Goal: Task Accomplishment & Management: Use online tool/utility

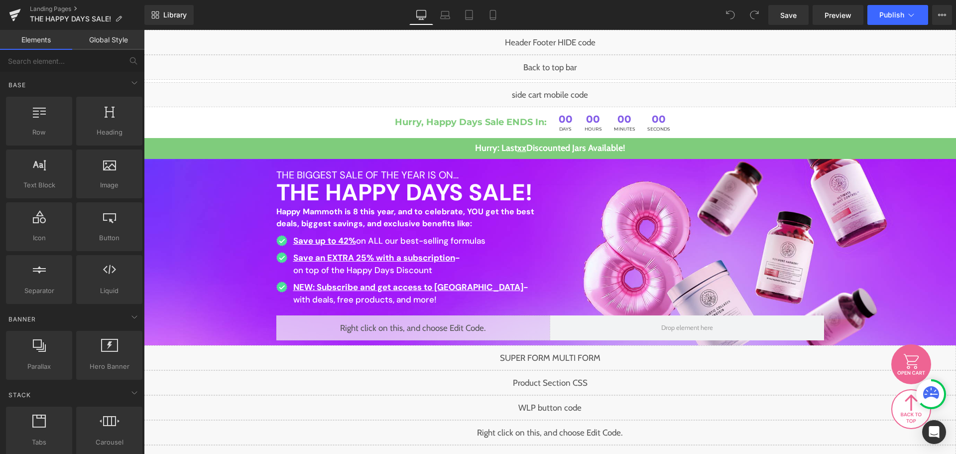
click at [701, 8] on div "Library Desktop Desktop Laptop Tablet Mobile Save Preview Publish Scheduled Vie…" at bounding box center [550, 15] width 812 height 20
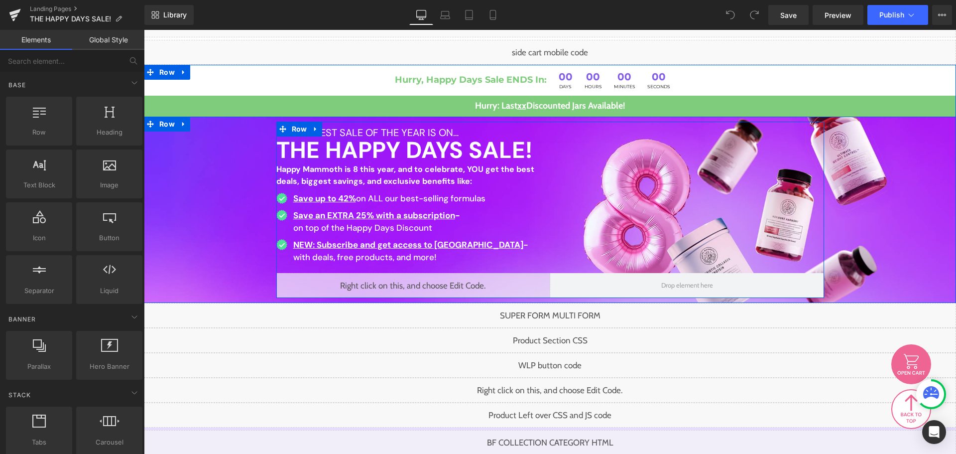
scroll to position [149, 0]
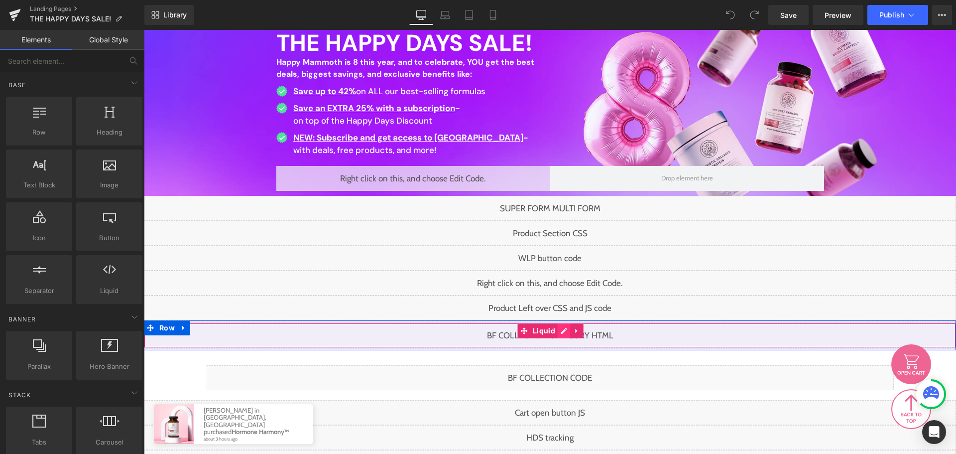
click at [558, 331] on div "Liquid" at bounding box center [550, 335] width 812 height 25
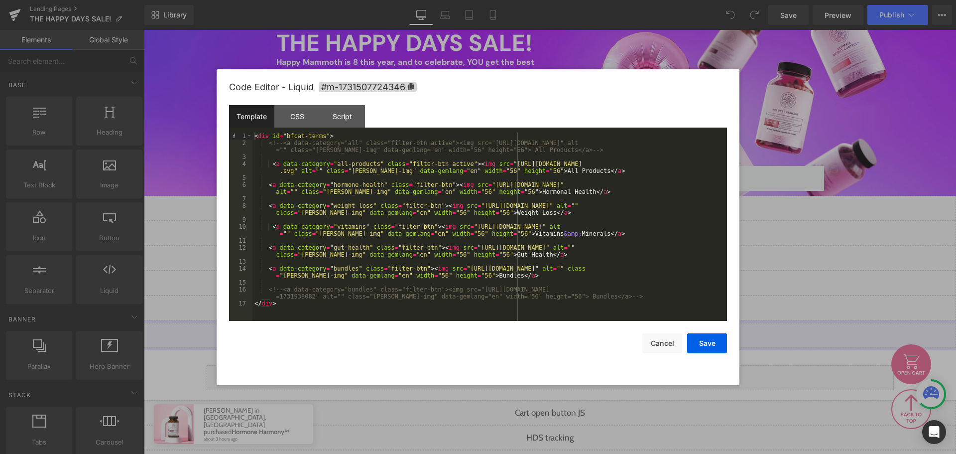
click at [357, 182] on div "< div id = "bfcat-terms" > <!-- <a data-category="all" class="filter-btn active…" at bounding box center [489, 233] width 475 height 202
click at [278, 268] on div "< div id = "bfcat-terms" > <!-- <a data-category="all" class="filter-btn active…" at bounding box center [489, 233] width 475 height 202
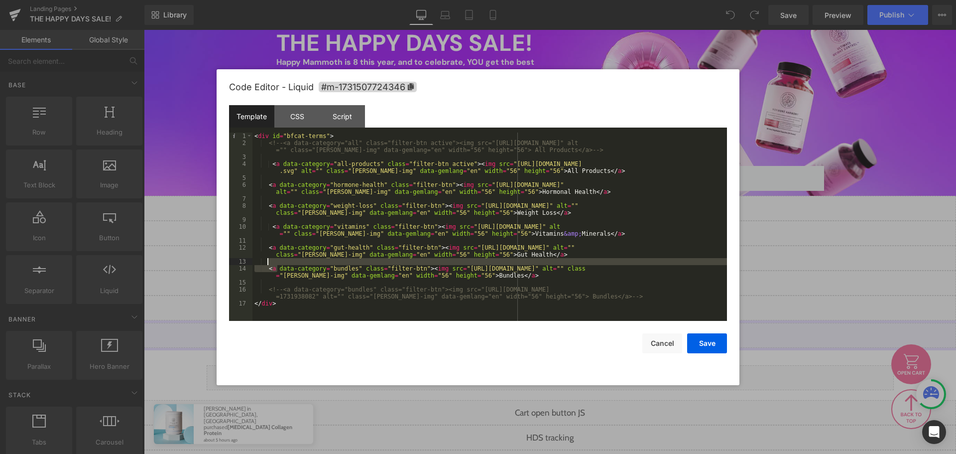
click at [318, 264] on div "< div id = "bfcat-terms" > <!-- <a data-category="all" class="filter-btn active…" at bounding box center [489, 233] width 475 height 202
click at [327, 271] on div "< div id = "bfcat-terms" > <!-- <a data-category="all" class="filter-btn active…" at bounding box center [489, 233] width 475 height 202
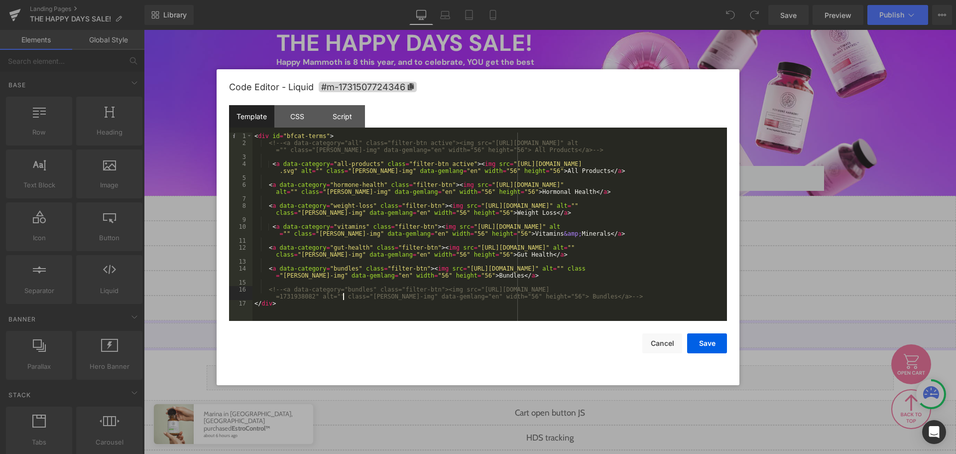
drag, startPoint x: 342, startPoint y: 298, endPoint x: 476, endPoint y: 290, distance: 134.2
click at [342, 298] on div "< div id = "bfcat-terms" > <!-- <a data-category="all" class="filter-btn active…" at bounding box center [489, 233] width 475 height 202
click at [341, 112] on div "Script" at bounding box center [342, 116] width 45 height 22
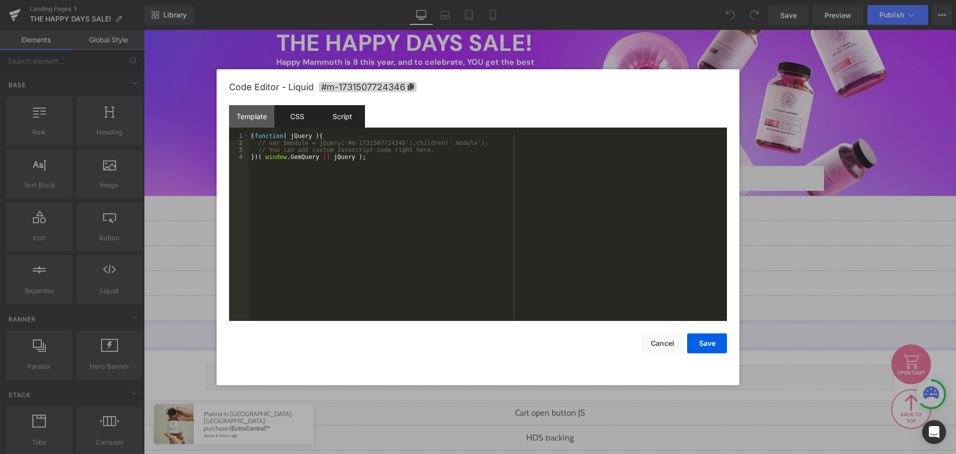
click at [291, 108] on div "CSS" at bounding box center [296, 116] width 45 height 22
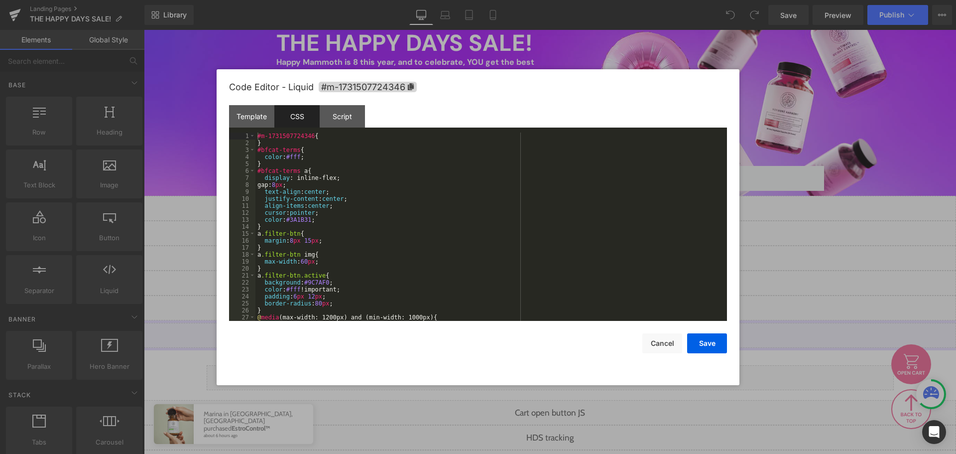
click at [257, 103] on div "Code Editor - Liquid #m-1731507724346" at bounding box center [478, 87] width 498 height 36
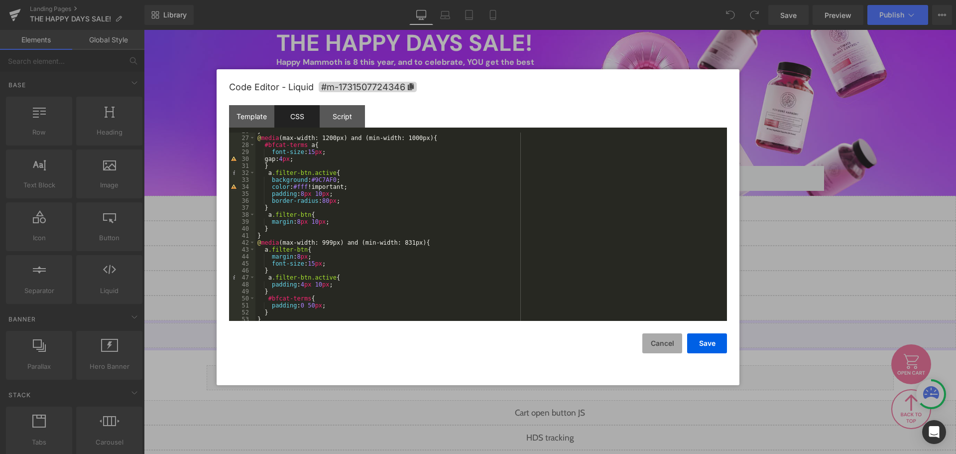
click at [681, 347] on button "Cancel" at bounding box center [662, 343] width 40 height 20
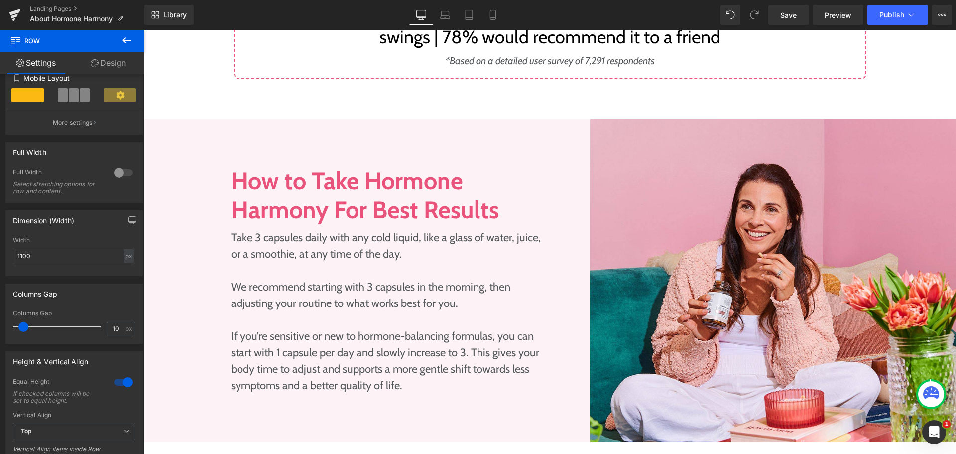
scroll to position [1409, 0]
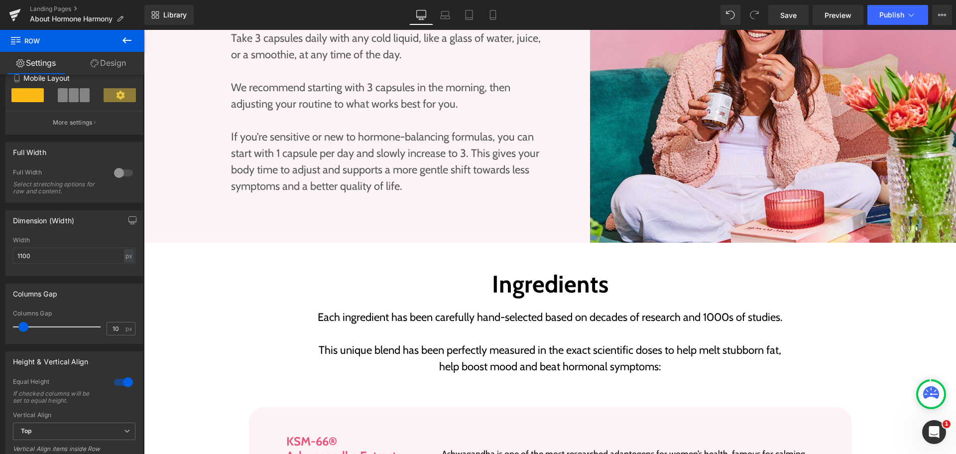
drag, startPoint x: 126, startPoint y: 40, endPoint x: 87, endPoint y: 93, distance: 66.2
click at [126, 40] on icon at bounding box center [127, 40] width 9 height 6
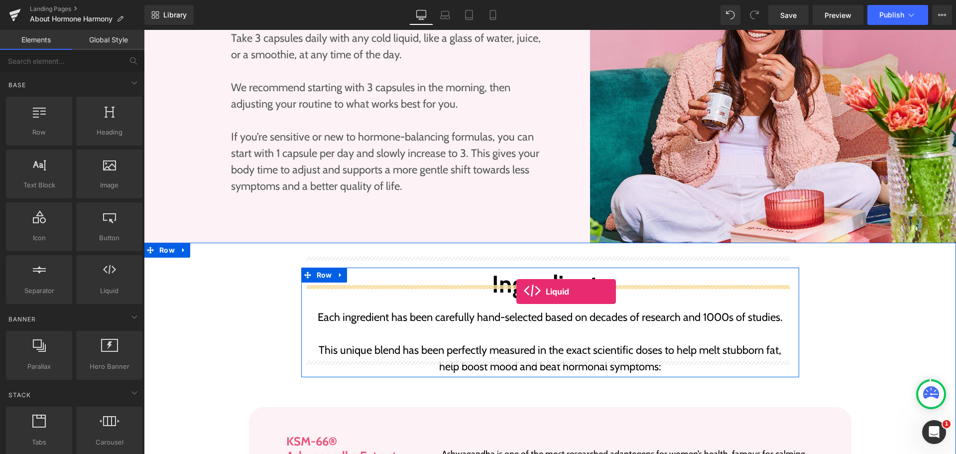
drag, startPoint x: 262, startPoint y: 313, endPoint x: 516, endPoint y: 291, distance: 254.9
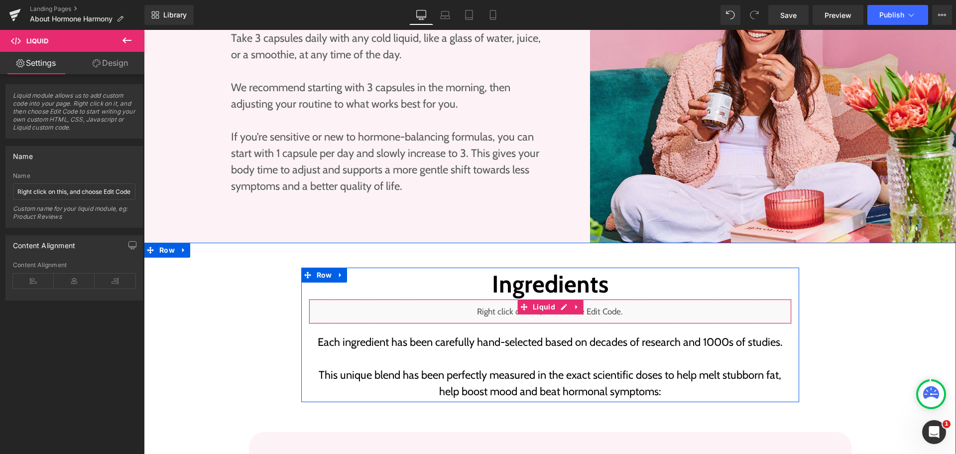
click at [556, 299] on div "Liquid" at bounding box center [550, 311] width 483 height 25
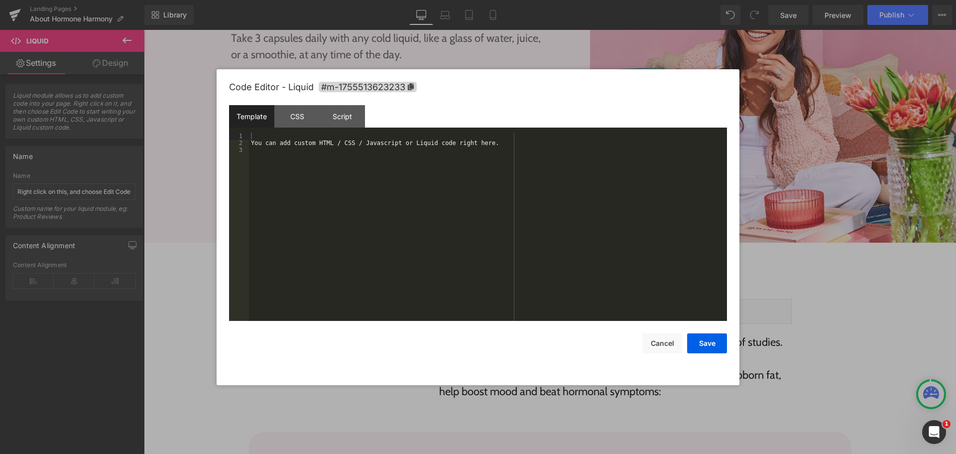
click at [481, 280] on div "You can add custom HTML / CSS / Javascript or Liquid code right here." at bounding box center [488, 233] width 478 height 202
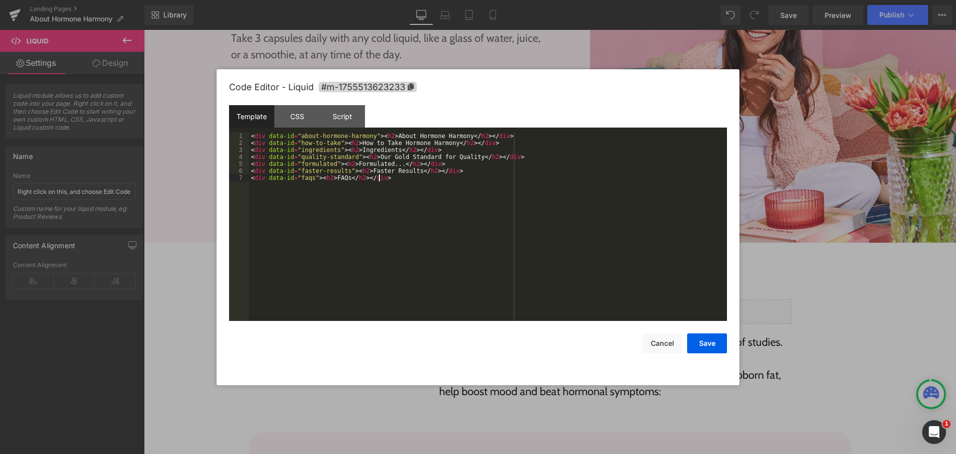
click at [481, 277] on div "< div data-id = "about-hormone-harmony" > < h2 > About Hormone Harmony </ h2 > …" at bounding box center [488, 233] width 478 height 202
click at [304, 212] on div "< div data-id = "about-hormone-harmony" > < h2 > About Hormone Harmony </ h2 > …" at bounding box center [488, 233] width 478 height 202
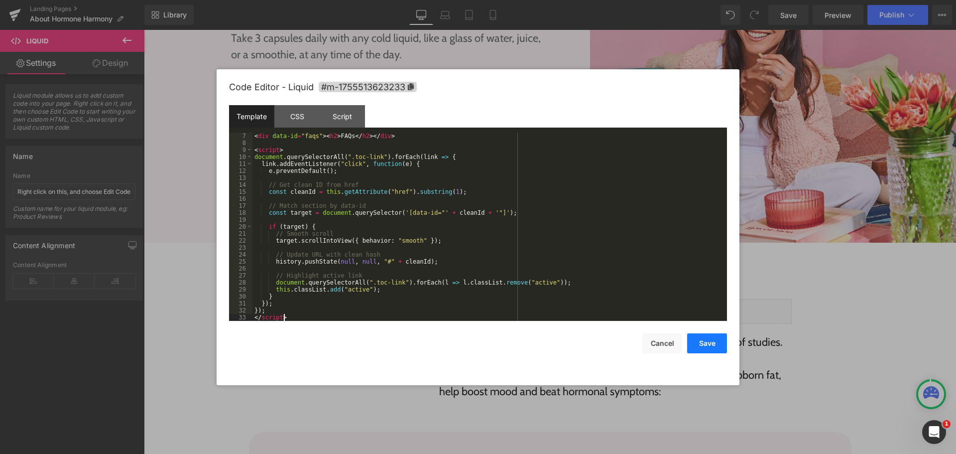
click at [714, 333] on button "Save" at bounding box center [707, 343] width 40 height 20
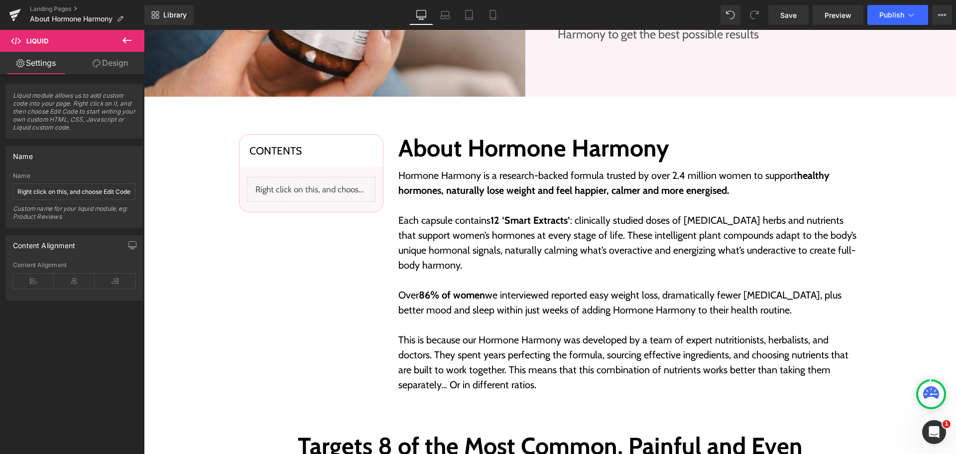
scroll to position [164, 0]
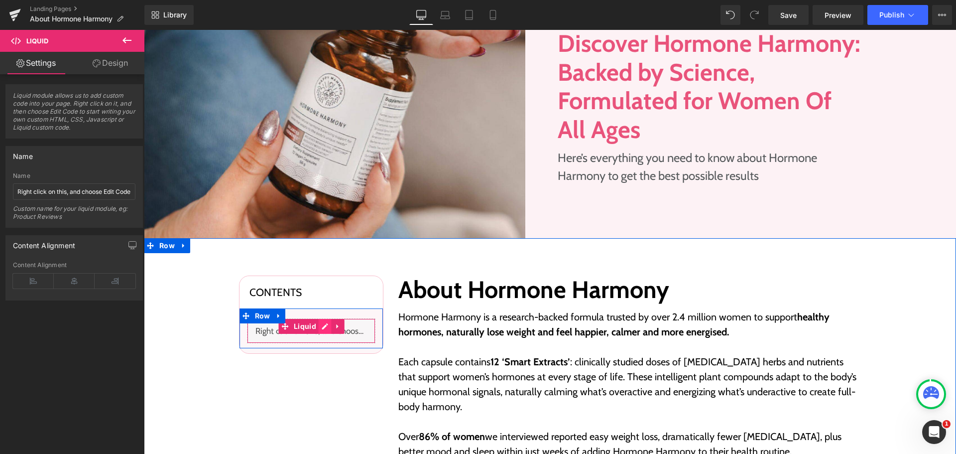
click at [323, 329] on div "Liquid" at bounding box center [311, 330] width 128 height 25
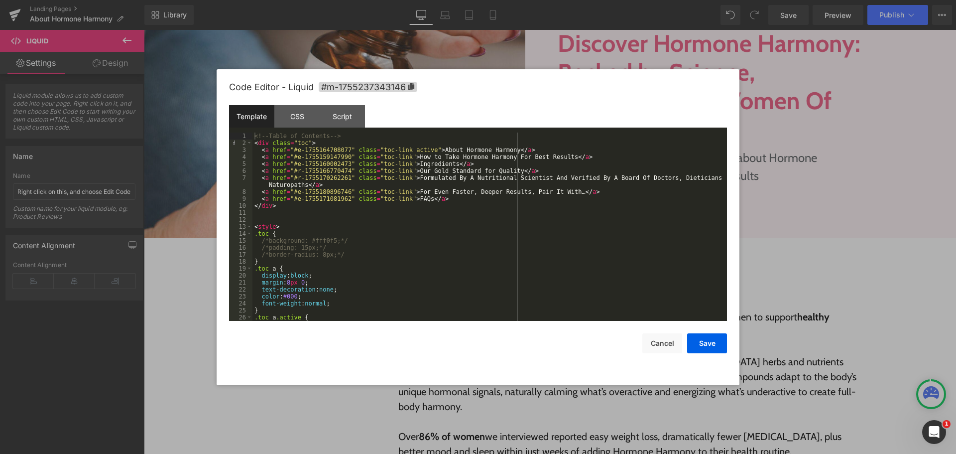
click at [454, 200] on div "<!-- Table of Contents --> < div class = "toc" > < a href = "#e-1755164708077" …" at bounding box center [487, 233] width 471 height 202
click at [707, 337] on button "Save" at bounding box center [707, 343] width 40 height 20
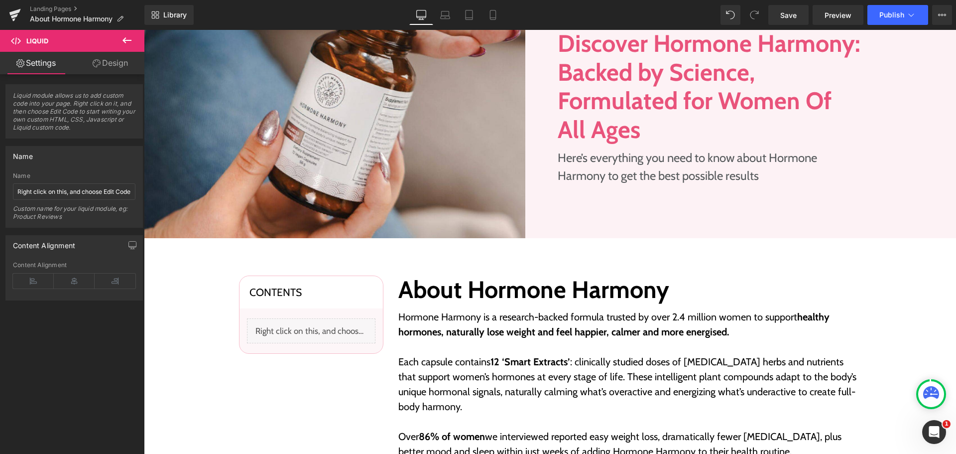
click at [777, 4] on div "Library Desktop Desktop Laptop Tablet Mobile Save Preview Publish Scheduled Vie…" at bounding box center [550, 15] width 812 height 30
drag, startPoint x: 790, startPoint y: 17, endPoint x: 645, endPoint y: 11, distance: 145.0
click at [790, 17] on span "Save" at bounding box center [788, 15] width 16 height 10
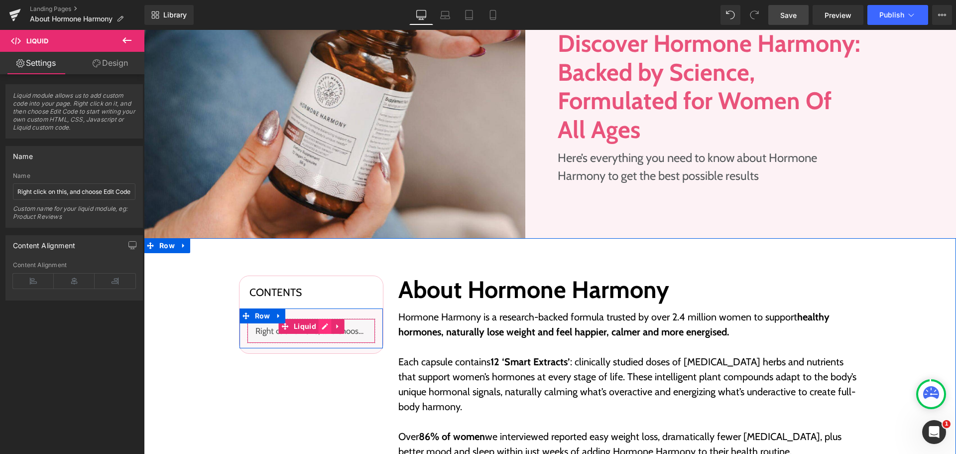
click at [318, 325] on div "Liquid" at bounding box center [311, 330] width 128 height 25
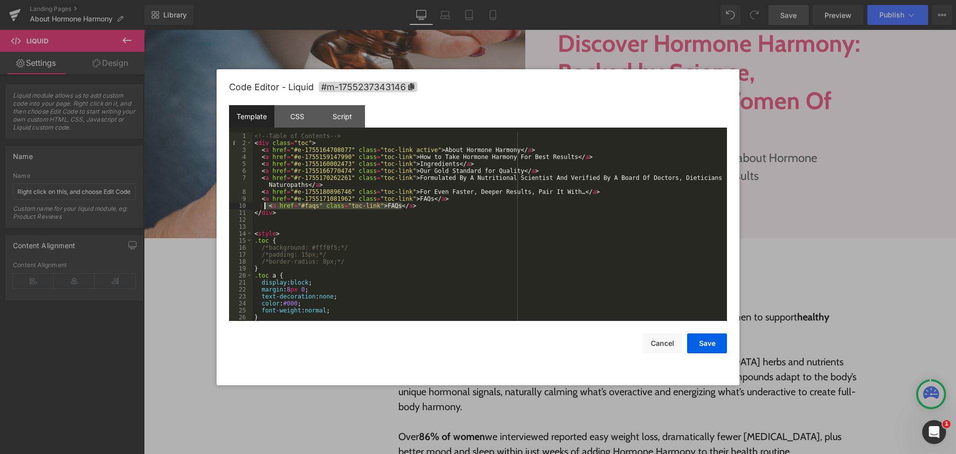
drag, startPoint x: 411, startPoint y: 204, endPoint x: 263, endPoint y: 207, distance: 147.4
click at [263, 207] on div "<!-- Table of Contents --> < div class = "toc" > < a href = "#e-1755164708077" …" at bounding box center [487, 233] width 471 height 202
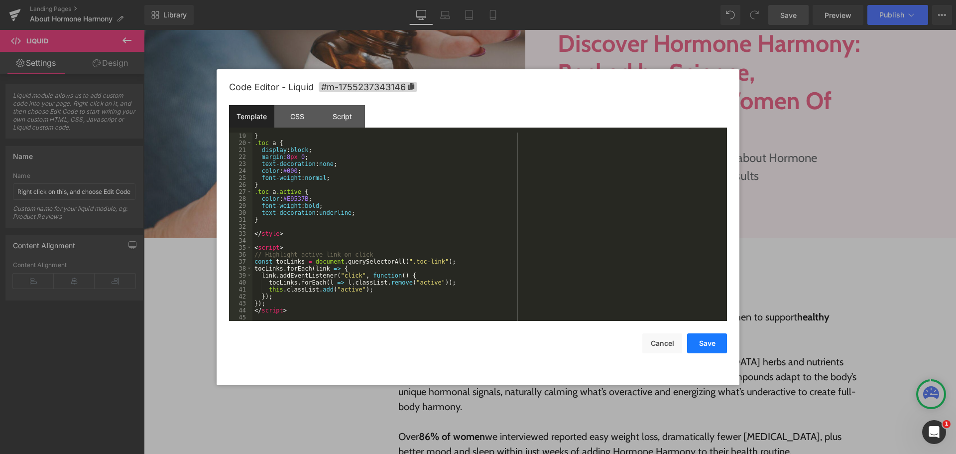
click at [709, 339] on button "Save" at bounding box center [707, 343] width 40 height 20
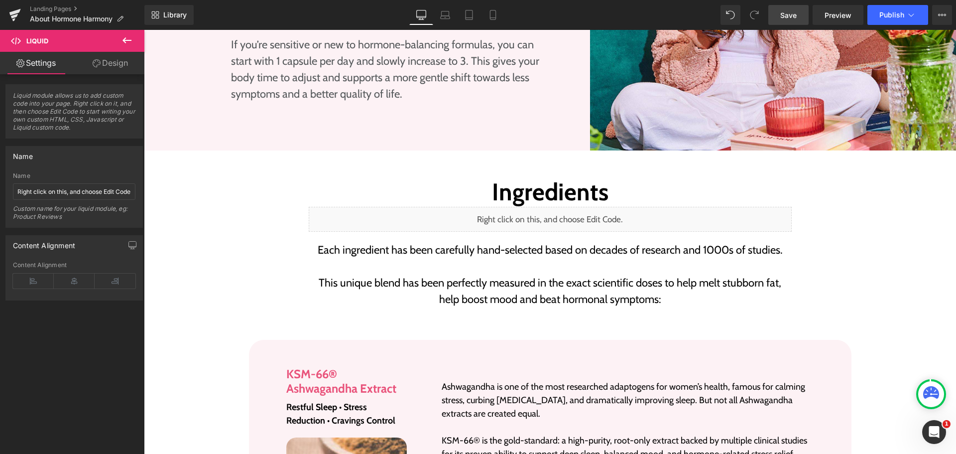
scroll to position [1508, 0]
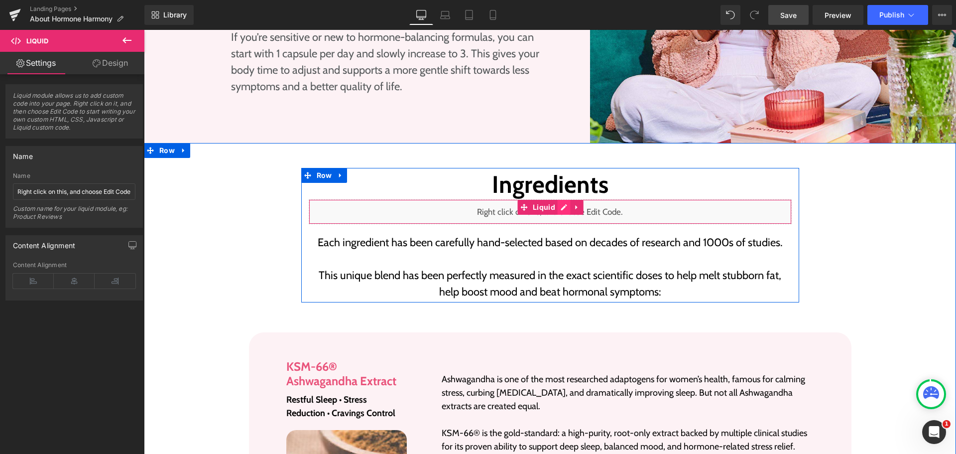
click at [558, 199] on div "Liquid" at bounding box center [550, 211] width 483 height 25
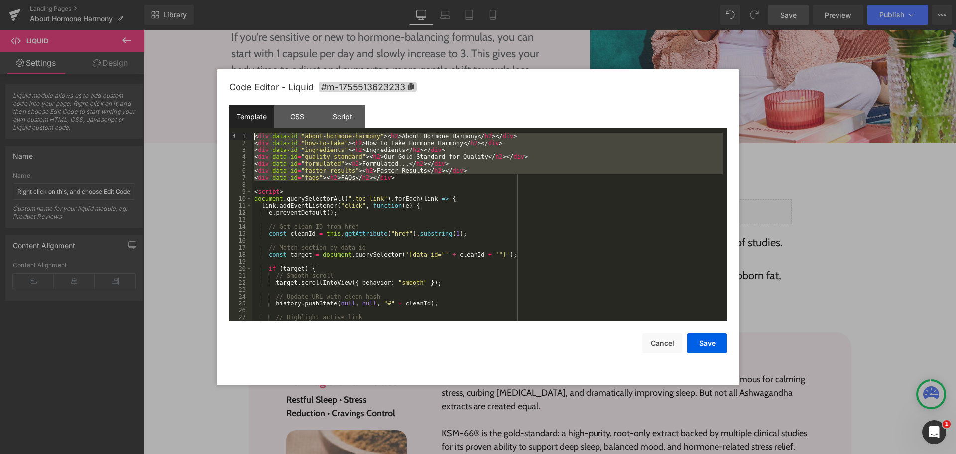
drag, startPoint x: 306, startPoint y: 157, endPoint x: 222, endPoint y: 134, distance: 87.2
click at [222, 134] on div "Code Editor - Liquid #m-1755513623233 Template CSS Script Data 1 2 3 4 5 6 7 8 …" at bounding box center [478, 227] width 523 height 316
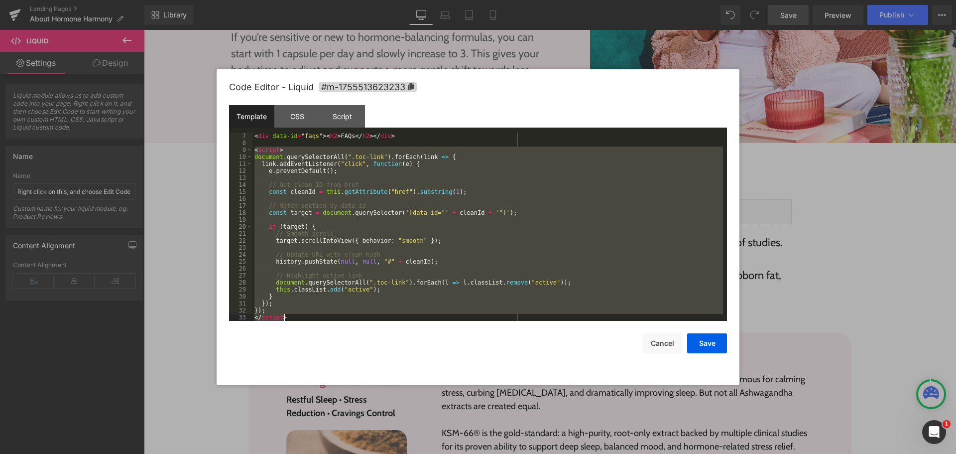
drag, startPoint x: 254, startPoint y: 192, endPoint x: 309, endPoint y: 323, distance: 142.4
click at [309, 323] on div "Code Editor - Liquid #m-1755513623233 Template CSS Script Data 7 8 9 10 11 12 1…" at bounding box center [478, 227] width 498 height 316
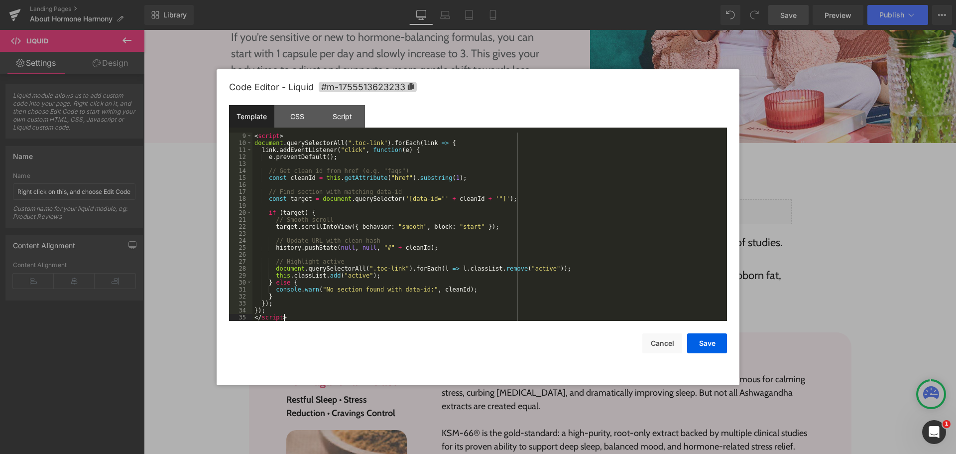
scroll to position [56, 0]
click at [709, 346] on button "Save" at bounding box center [707, 343] width 40 height 20
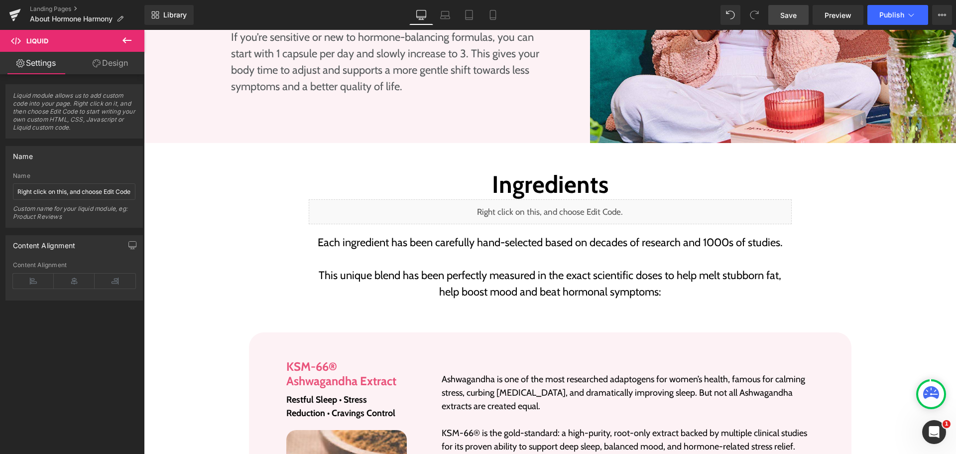
click at [790, 11] on span "Save" at bounding box center [788, 15] width 16 height 10
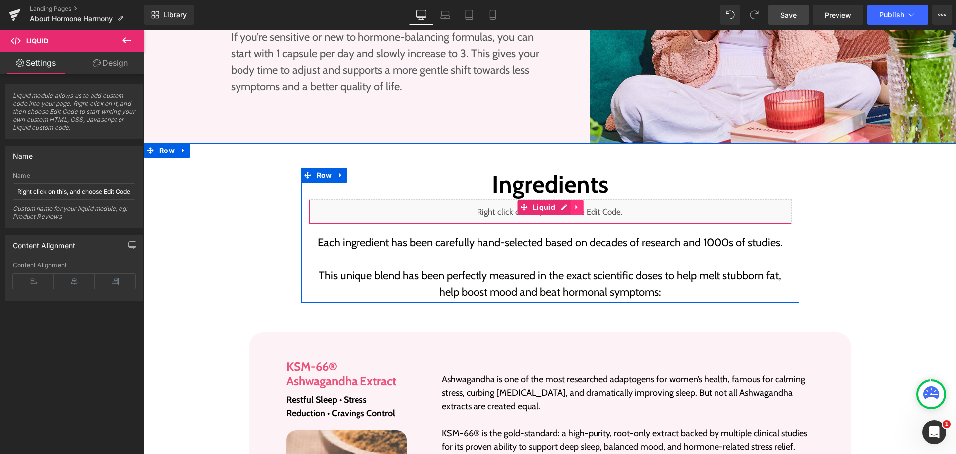
click at [576, 203] on icon at bounding box center [577, 206] width 7 height 7
click at [580, 203] on icon at bounding box center [583, 206] width 7 height 7
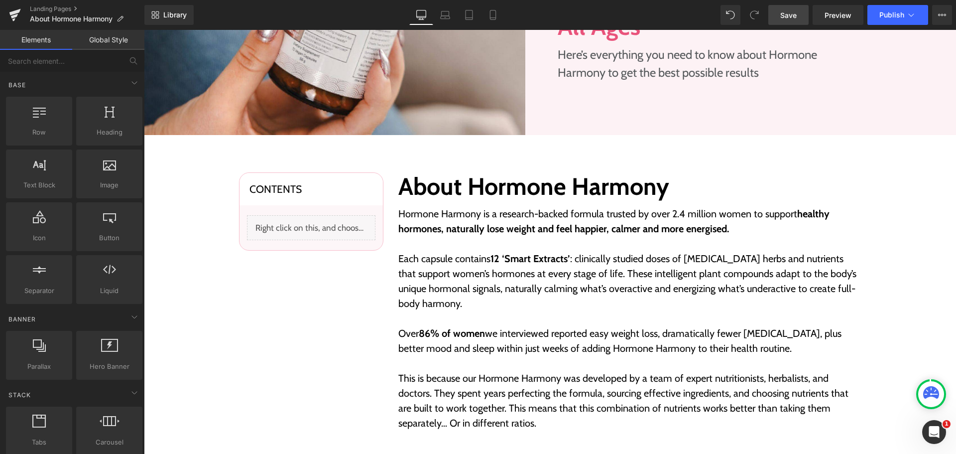
scroll to position [164, 0]
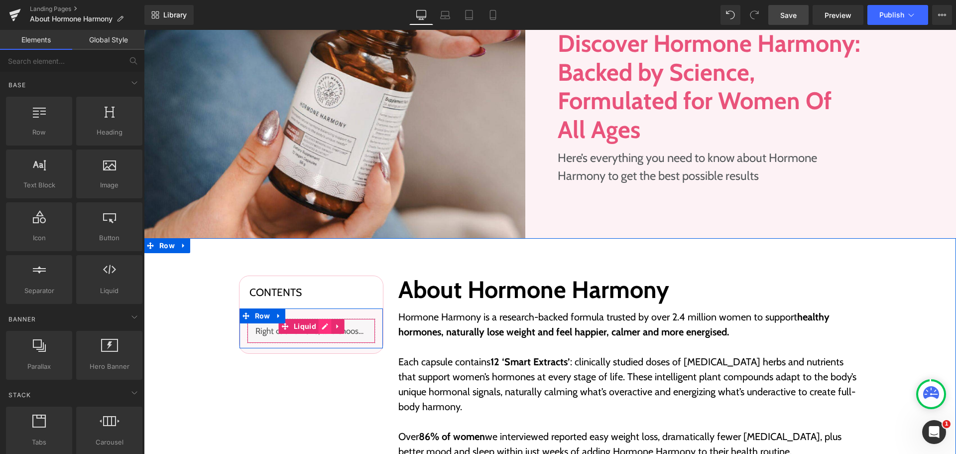
click at [321, 332] on div "Liquid" at bounding box center [311, 330] width 128 height 25
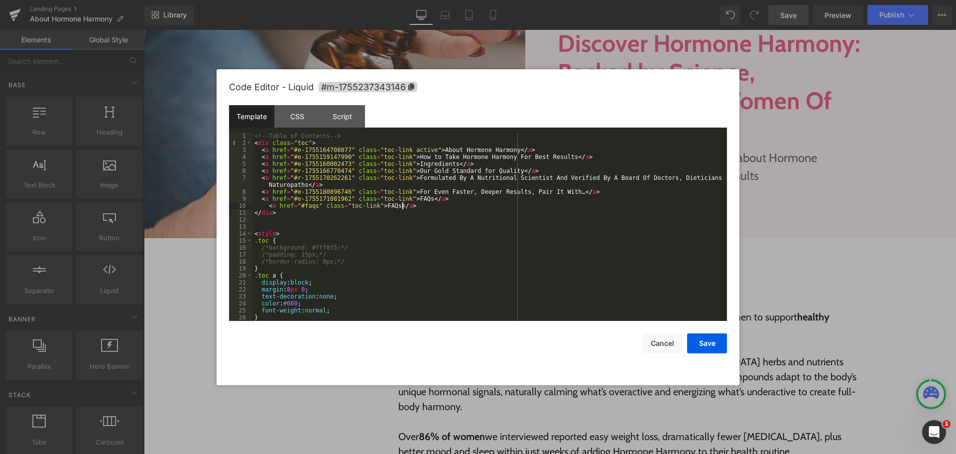
click at [414, 208] on div "<!-- Table of Contents --> < div class = "toc" > < a href = "#e-1755164708077" …" at bounding box center [487, 233] width 471 height 202
click at [488, 284] on div "<!-- Table of Contents --> < div class = "toc" > < a href = "#e-1755164708077" …" at bounding box center [487, 233] width 471 height 202
click at [693, 341] on button "Save" at bounding box center [707, 343] width 40 height 20
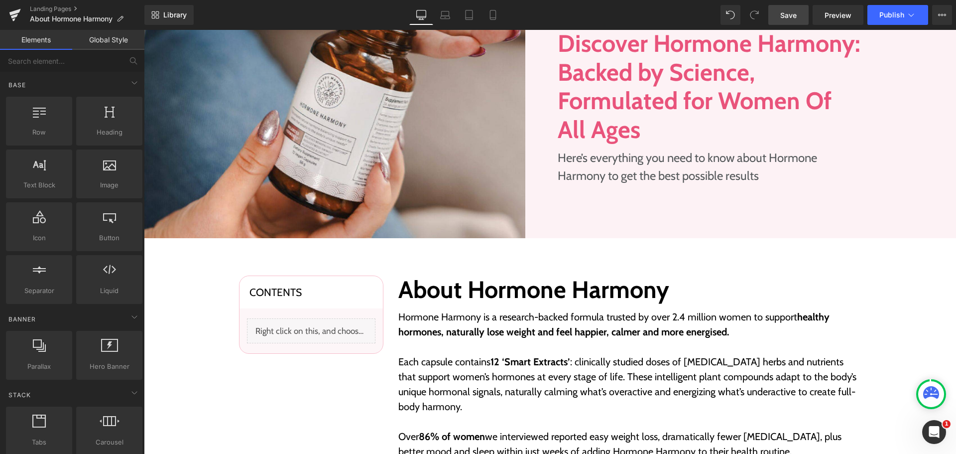
click at [792, 12] on span "Save" at bounding box center [788, 15] width 16 height 10
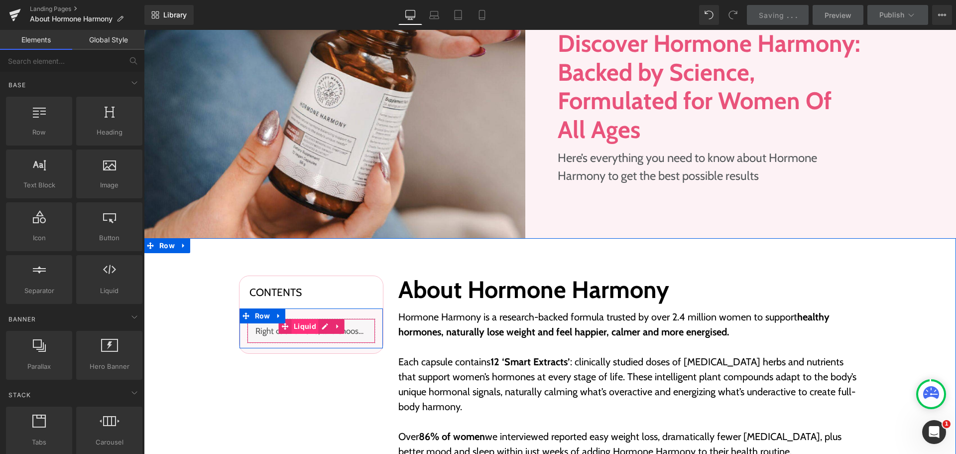
click at [303, 324] on span "Liquid" at bounding box center [304, 326] width 27 height 15
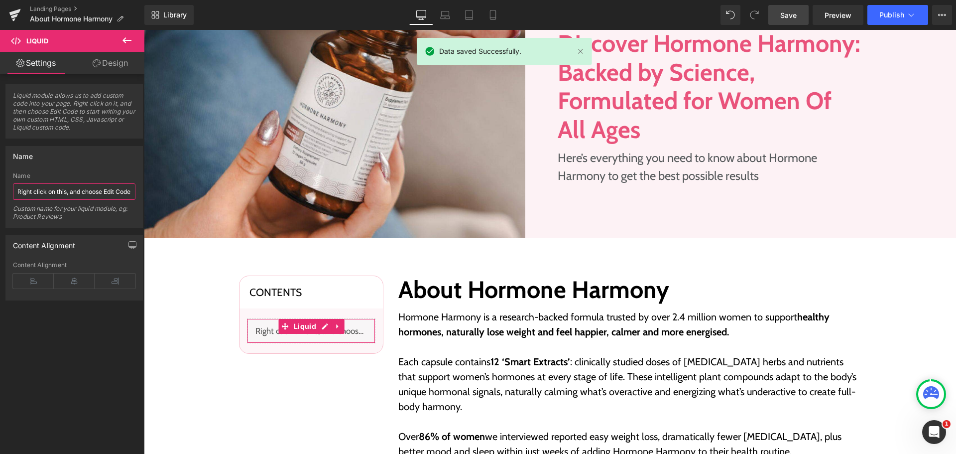
click at [55, 199] on input "Right click on this, and choose Edit Code." at bounding box center [74, 191] width 123 height 16
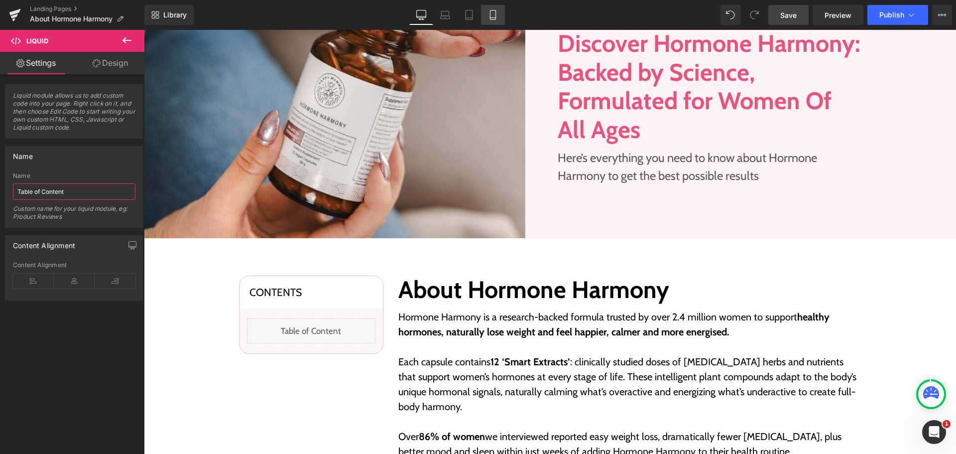
type input "Table of Content"
click at [494, 21] on link "Mobile" at bounding box center [493, 15] width 24 height 20
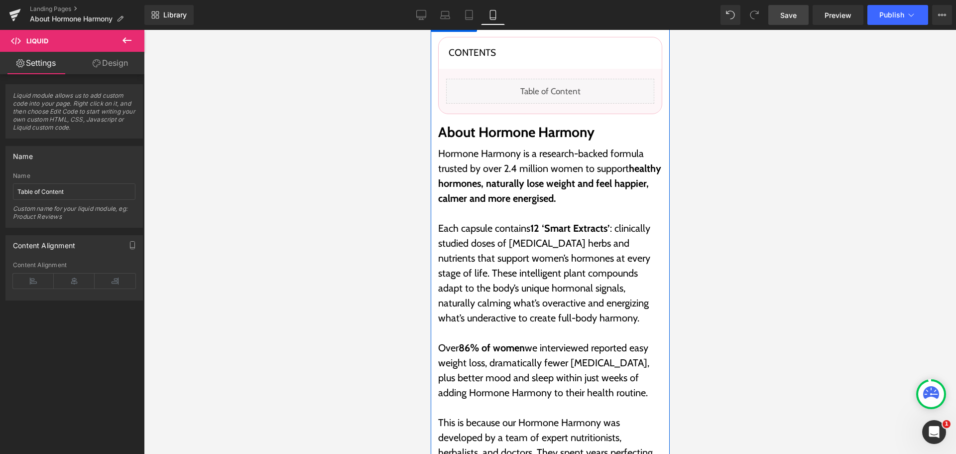
scroll to position [416, 0]
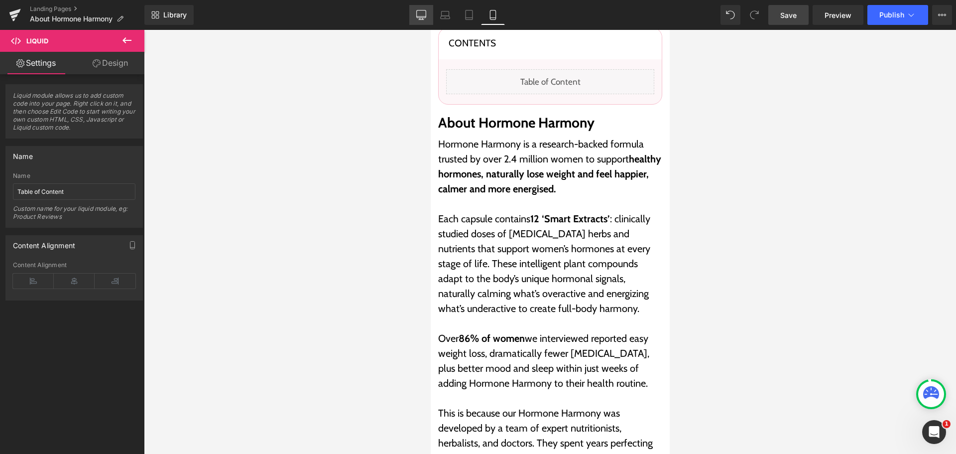
click at [432, 19] on link "Desktop" at bounding box center [421, 15] width 24 height 20
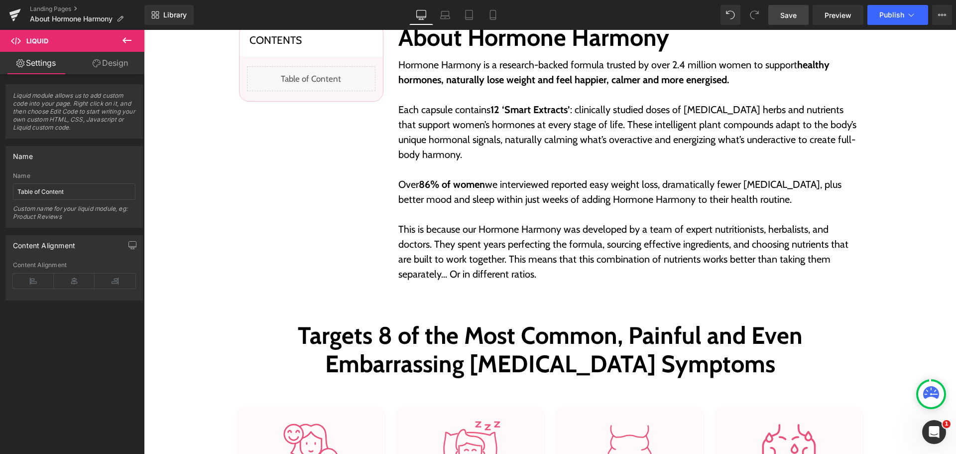
scroll to position [413, 0]
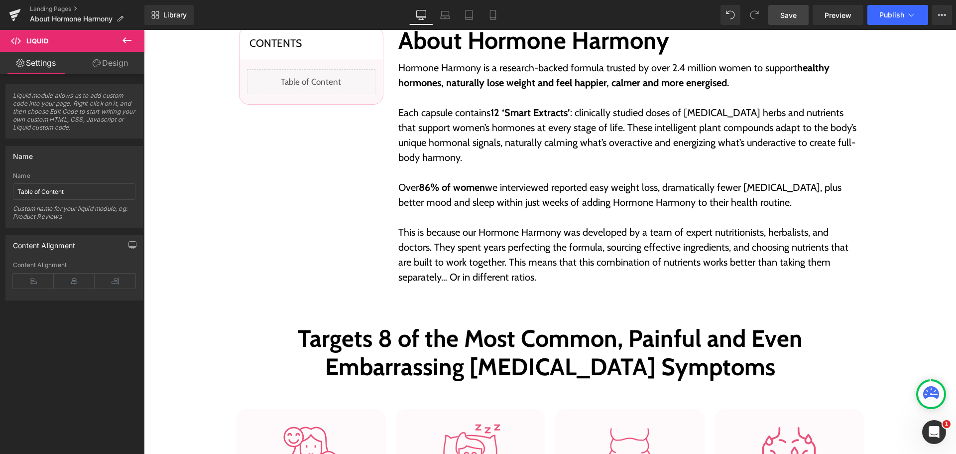
click at [582, 18] on div "Library Desktop Desktop Laptop Tablet Mobile Save Preview Publish Scheduled Vie…" at bounding box center [550, 15] width 812 height 20
click at [780, 16] on link "Save" at bounding box center [788, 15] width 40 height 20
